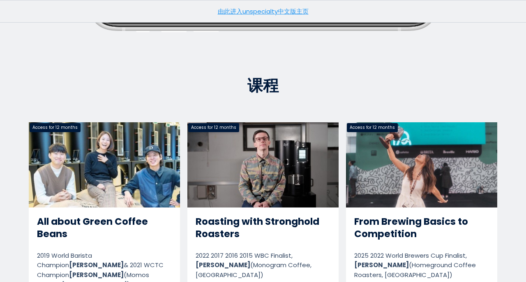
scroll to position [440, 0]
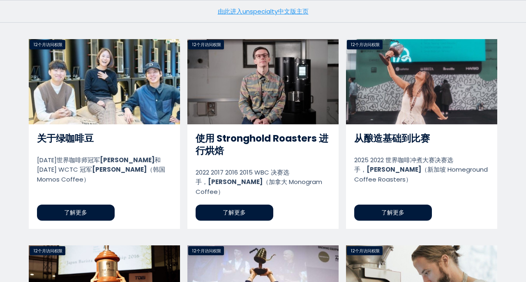
click at [480, 217] on link "从酿造基础到比赛" at bounding box center [421, 133] width 151 height 189
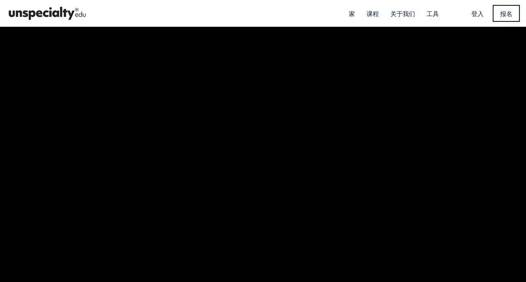
click at [476, 11] on font "登入" at bounding box center [477, 13] width 12 height 9
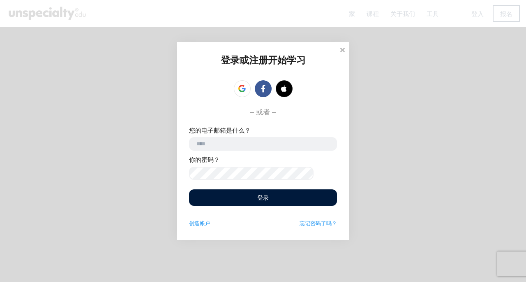
click at [244, 91] on link at bounding box center [242, 88] width 17 height 17
click at [240, 89] on icon at bounding box center [242, 90] width 6 height 3
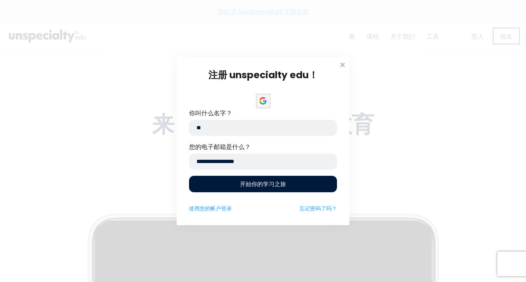
click at [298, 186] on div "开始你的学习之旅" at bounding box center [263, 184] width 148 height 16
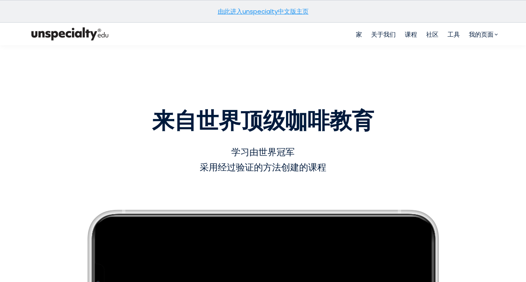
click at [286, 9] on font "由此进入unspecialty中文版主页" at bounding box center [263, 11] width 91 height 9
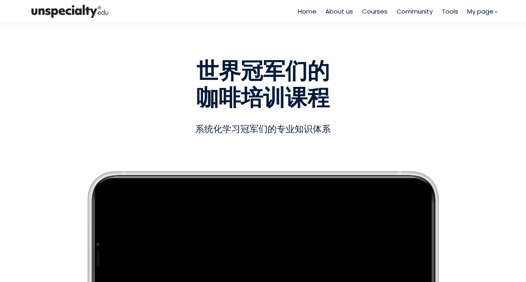
click at [459, 230] on div "Empty space, drag to resize 世界冠军们的 咖啡培训课程 世界冠军们的 咖啡培训课程 系统化学习冠军们的专业知识体系 系统化学习冠军…" at bounding box center [263, 198] width 481 height 319
click at [477, 15] on span "My page" at bounding box center [480, 11] width 26 height 9
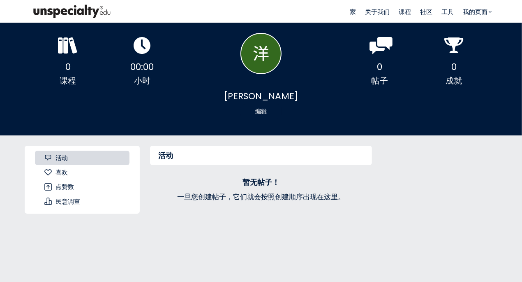
click at [466, 176] on div "活动 暂无帖子！ 一旦您创建帖子，它们就会按照创建顺序出现在这里。" at bounding box center [319, 279] width 358 height 288
click at [448, 9] on font "工具" at bounding box center [447, 11] width 12 height 9
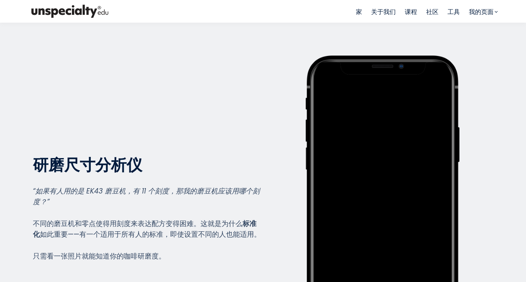
click at [450, 14] on font "工具" at bounding box center [454, 11] width 12 height 9
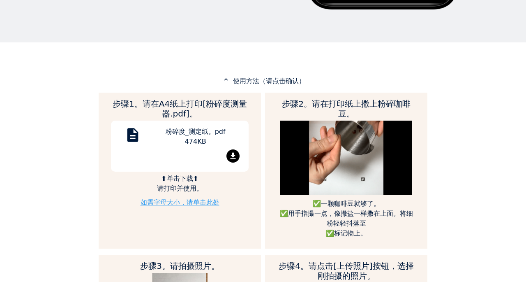
scroll to position [366, 0]
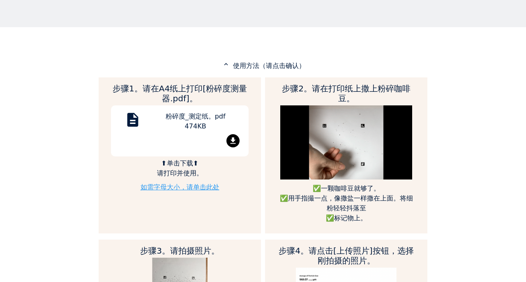
click at [296, 63] on font "使用方法（请点击确认）" at bounding box center [269, 66] width 72 height 8
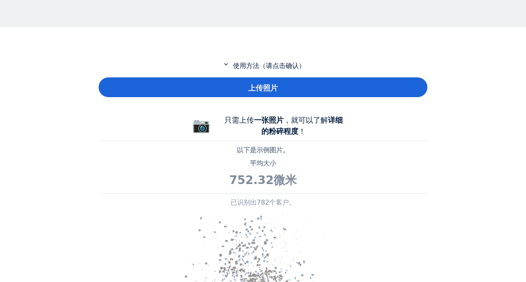
scroll to position [410417, 410682]
click at [281, 69] on font "使用方法（请点击确认）" at bounding box center [269, 66] width 72 height 8
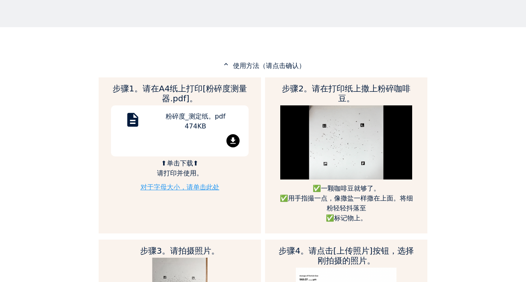
click at [288, 64] on font "使用方法（请点击确认）" at bounding box center [269, 66] width 72 height 8
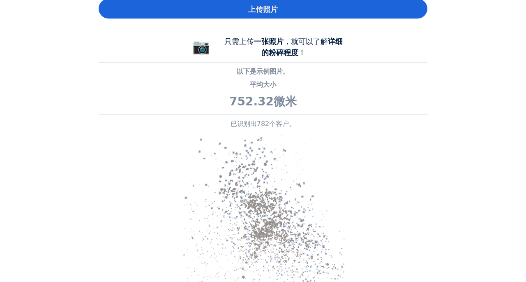
scroll to position [0, 0]
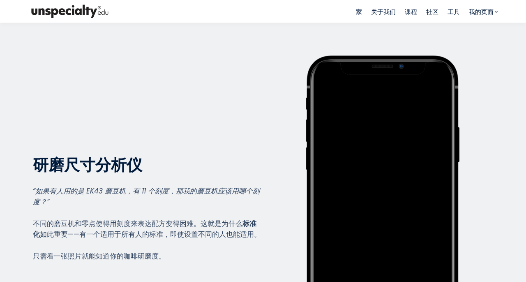
click at [405, 8] on font "课程" at bounding box center [411, 11] width 12 height 9
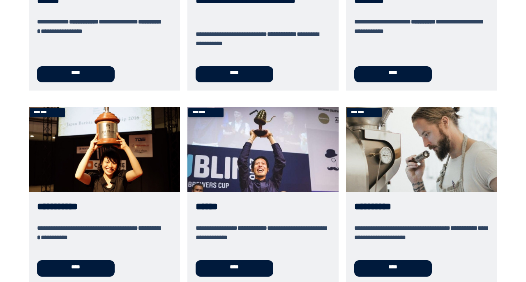
scroll to position [194, 0]
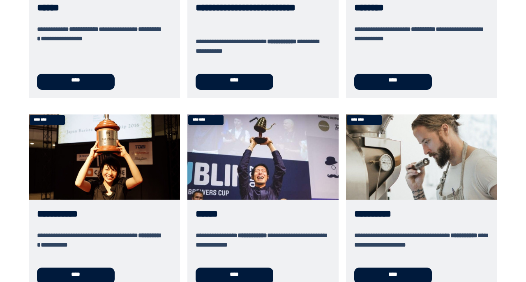
click at [408, 90] on link "********" at bounding box center [421, 2] width 151 height 189
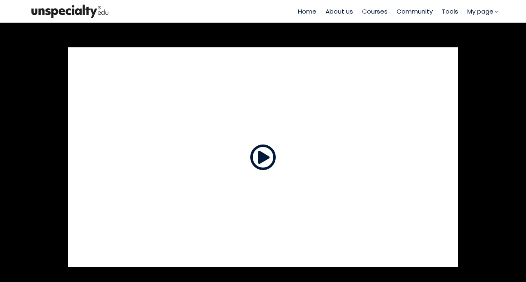
click at [267, 158] on span at bounding box center [263, 157] width 26 height 26
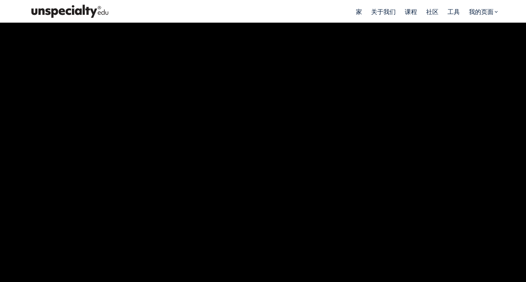
click at [358, 11] on font "家" at bounding box center [359, 11] width 6 height 9
click at [356, 12] on font "家" at bounding box center [359, 11] width 6 height 9
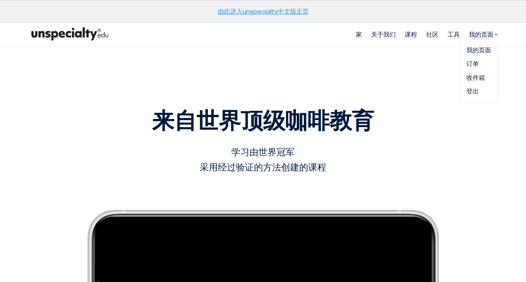
click at [480, 35] on font "我的页面" at bounding box center [481, 34] width 25 height 9
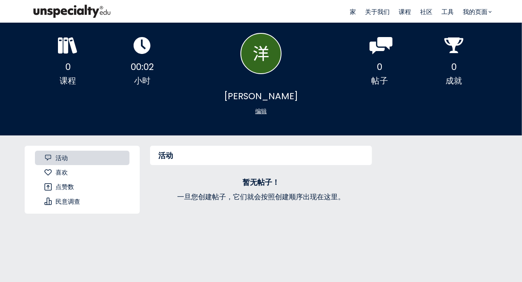
click at [426, 15] on font "社区" at bounding box center [426, 11] width 12 height 9
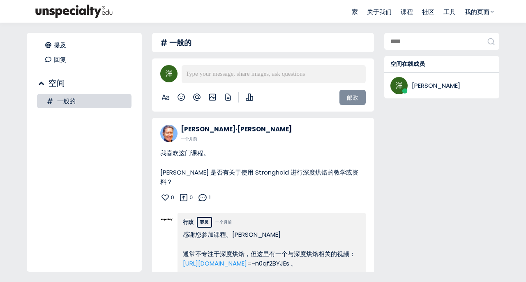
click at [441, 212] on div "空间在线成员 景洋" at bounding box center [441, 152] width 115 height 238
click at [429, 14] on font "社区" at bounding box center [428, 11] width 12 height 9
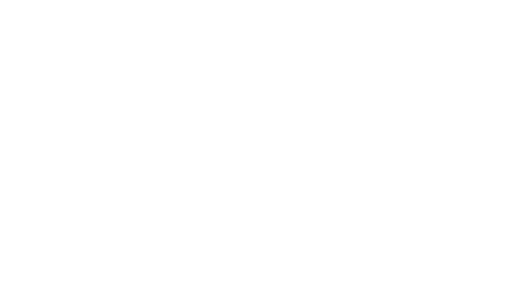
click at [0, 0] on html at bounding box center [0, 0] width 0 height 0
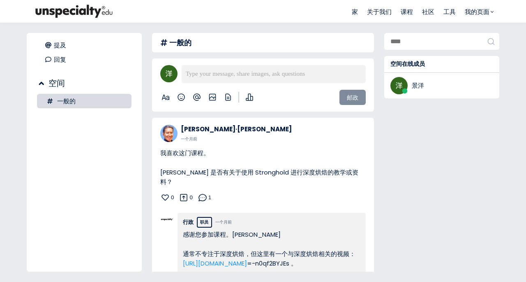
click at [376, 12] on font "关于我们" at bounding box center [379, 11] width 25 height 9
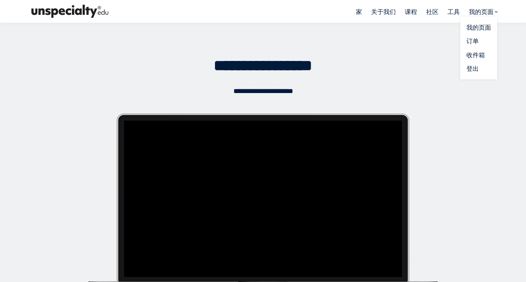
click at [485, 12] on font "我的页面" at bounding box center [481, 11] width 25 height 9
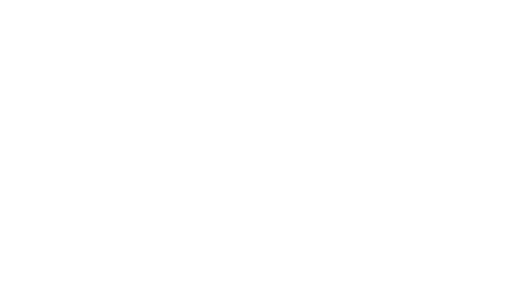
click at [0, 0] on span "Tools" at bounding box center [0, 0] width 0 height 0
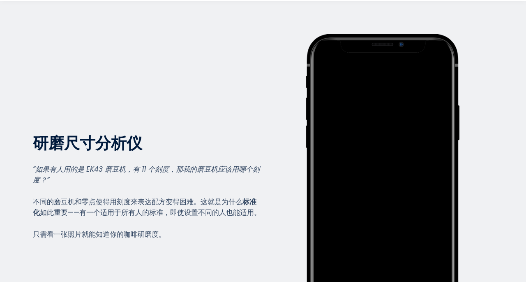
scroll to position [919, 329]
click at [460, 207] on div "在这里写下您的精彩标签。" at bounding box center [382, 186] width 229 height 305
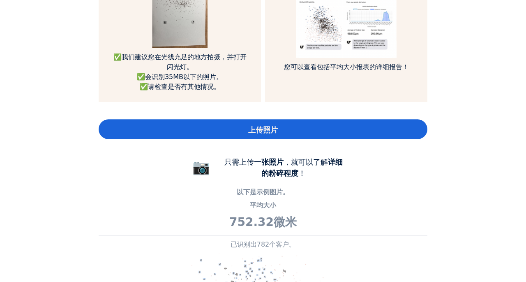
scroll to position [654, 0]
